Goal: Transaction & Acquisition: Purchase product/service

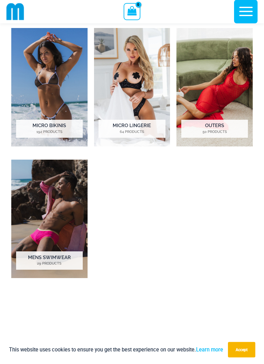
scroll to position [356, 0]
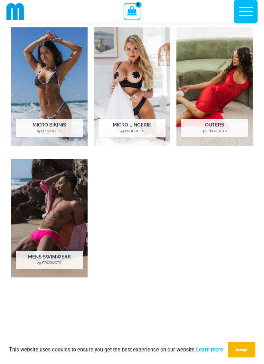
click at [41, 85] on img "Visit product category Micro Bikinis" at bounding box center [49, 87] width 76 height 118
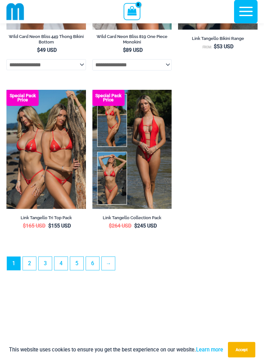
scroll to position [1917, 0]
click at [34, 270] on link "2" at bounding box center [29, 263] width 13 height 13
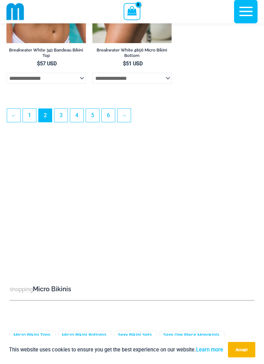
scroll to position [1906, 0]
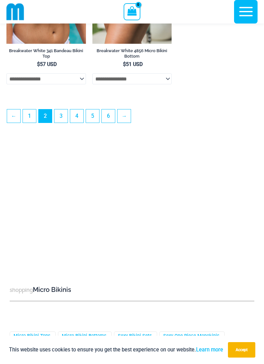
click at [63, 122] on link "3" at bounding box center [60, 115] width 13 height 13
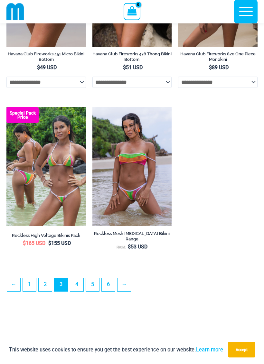
scroll to position [1713, 0]
click at [78, 291] on link "4" at bounding box center [76, 284] width 13 height 13
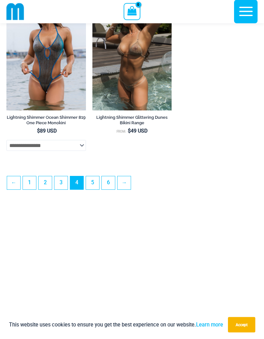
scroll to position [1854, 0]
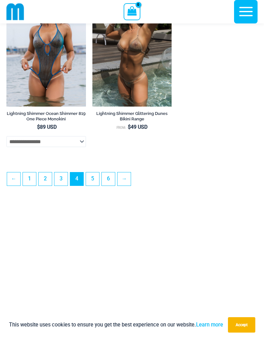
click at [92, 186] on link "5" at bounding box center [92, 179] width 13 height 13
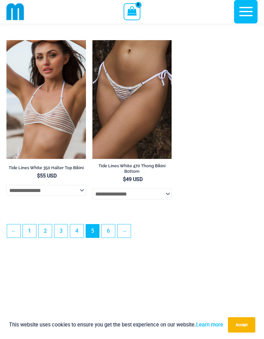
scroll to position [1781, 0]
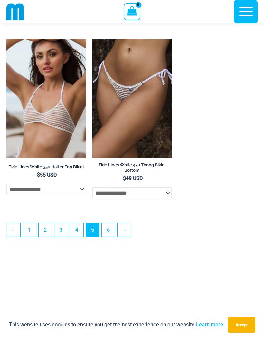
click at [107, 237] on link "6" at bounding box center [108, 230] width 13 height 13
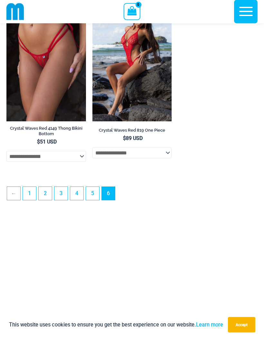
scroll to position [1835, 0]
click at [78, 200] on link "4" at bounding box center [76, 193] width 13 height 13
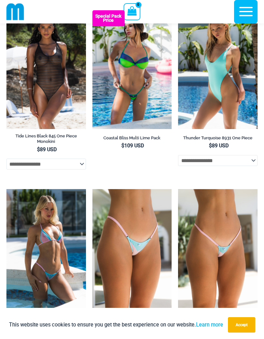
scroll to position [1297, 0]
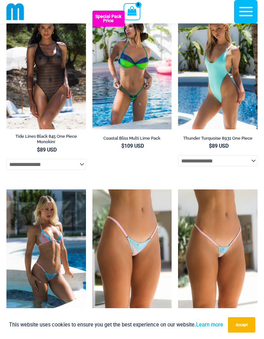
click at [92, 11] on img at bounding box center [92, 11] width 0 height 0
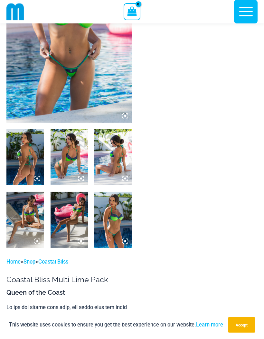
scroll to position [114, 0]
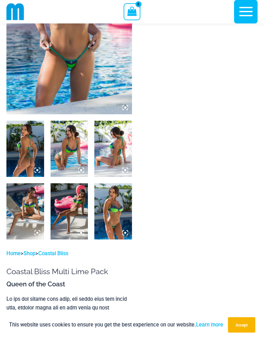
click at [31, 159] on img at bounding box center [25, 149] width 38 height 56
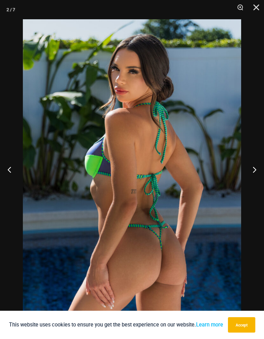
click at [254, 7] on button "Close" at bounding box center [254, 9] width 16 height 19
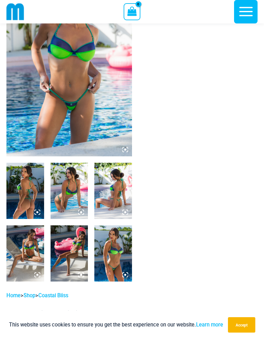
scroll to position [0, 0]
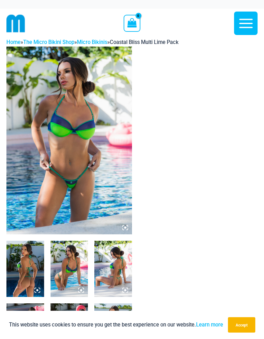
click at [17, 23] on img at bounding box center [15, 23] width 19 height 19
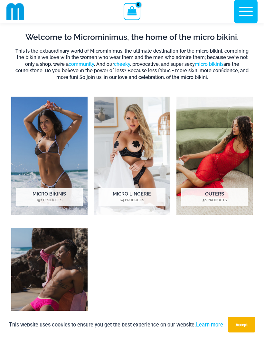
scroll to position [287, 0]
